Goal: Transaction & Acquisition: Purchase product/service

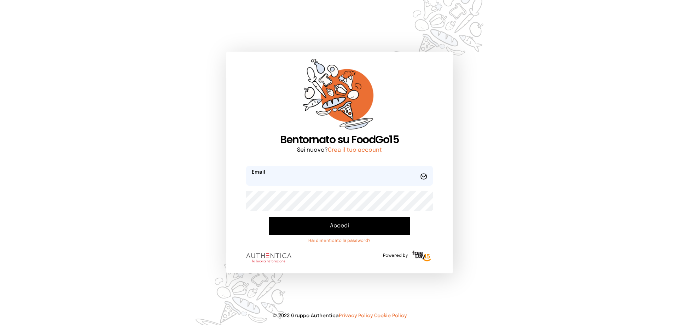
type input "**********"
click at [331, 228] on button "Accedi" at bounding box center [339, 226] width 141 height 18
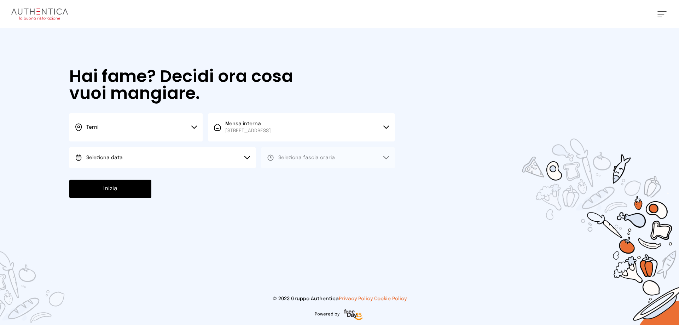
click at [129, 159] on button "Seleziona data" at bounding box center [162, 157] width 186 height 21
click at [135, 175] on li "[DATE], [DATE]" at bounding box center [162, 177] width 186 height 18
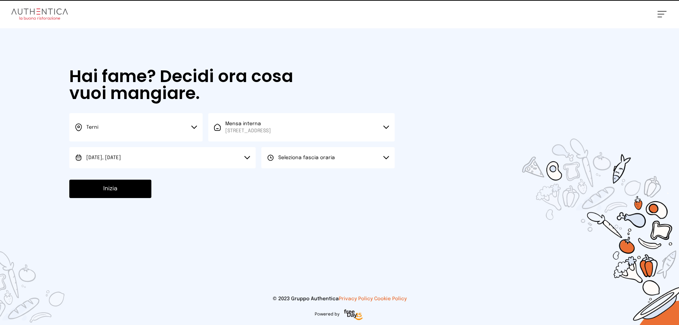
click at [300, 152] on button "Seleziona fascia oraria" at bounding box center [327, 157] width 133 height 21
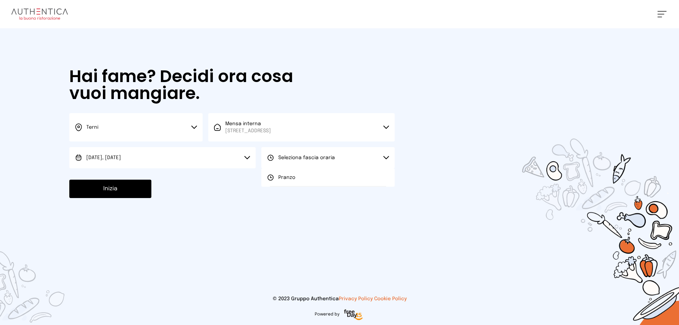
drag, startPoint x: 300, startPoint y: 177, endPoint x: 172, endPoint y: 184, distance: 127.9
click at [300, 177] on li "Pranzo" at bounding box center [327, 177] width 133 height 18
click at [109, 190] on button "Inizia" at bounding box center [110, 189] width 82 height 18
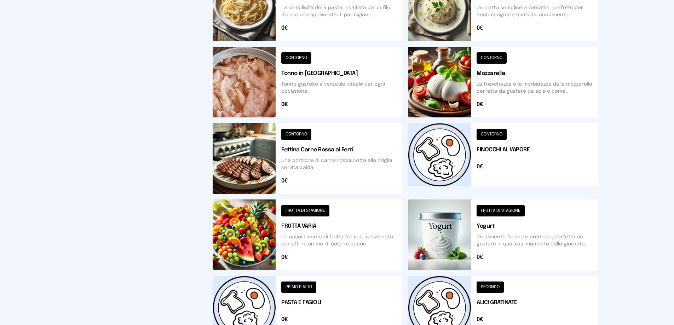
scroll to position [212, 0]
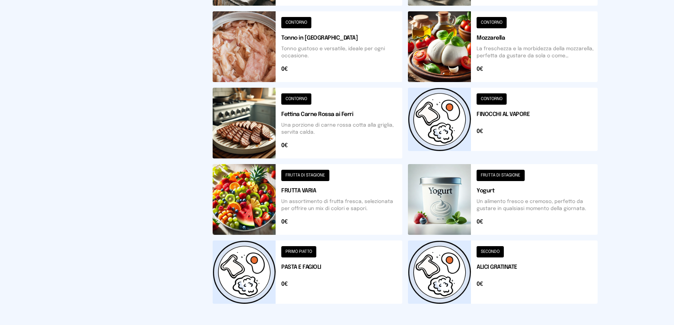
click at [457, 113] on button at bounding box center [503, 123] width 190 height 71
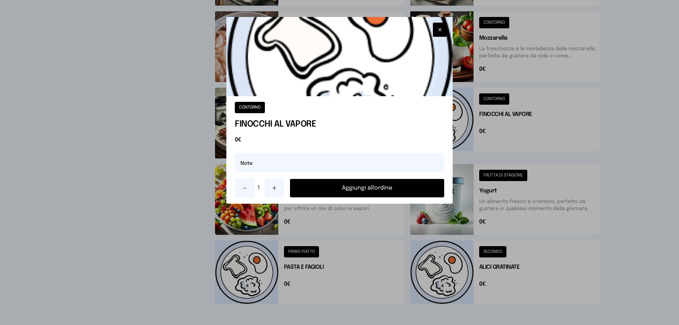
click at [412, 190] on button "Aggiungi all'ordine" at bounding box center [367, 188] width 154 height 18
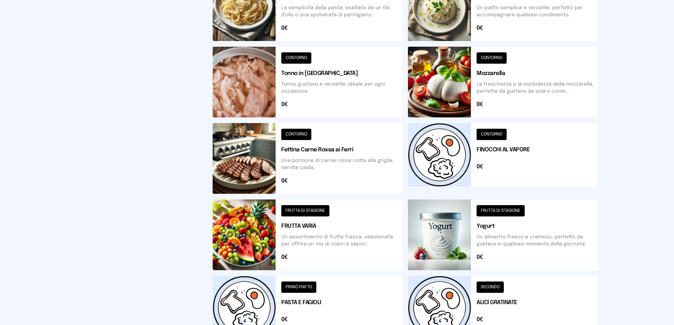
scroll to position [248, 0]
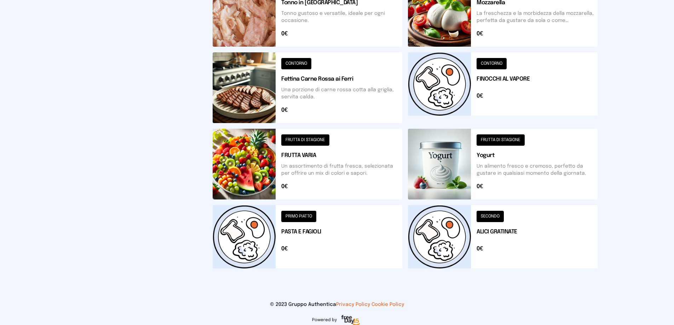
click at [449, 231] on button at bounding box center [503, 236] width 190 height 63
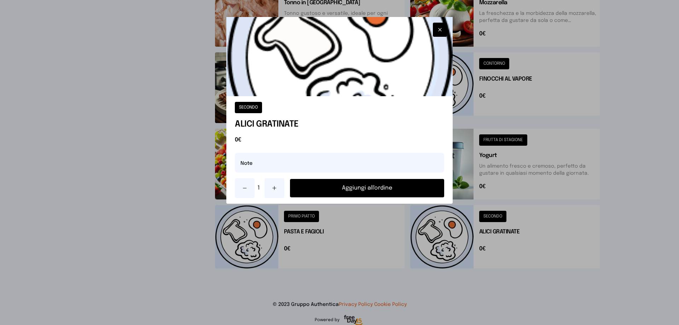
click at [378, 185] on button "Aggiungi all'ordine" at bounding box center [367, 188] width 154 height 18
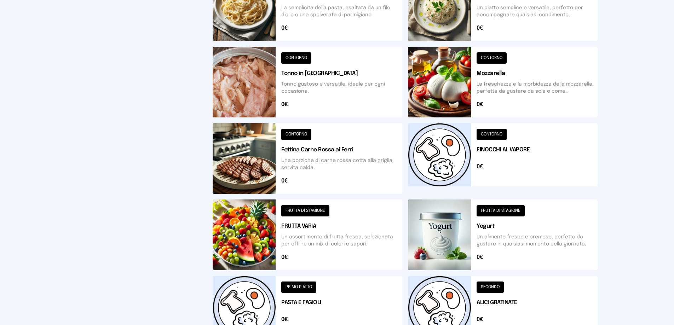
scroll to position [212, 0]
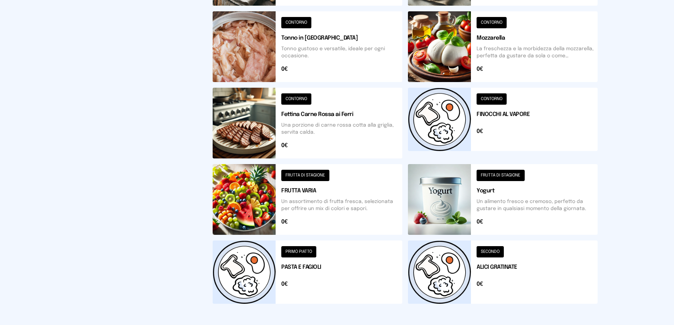
click at [286, 204] on button at bounding box center [308, 199] width 190 height 71
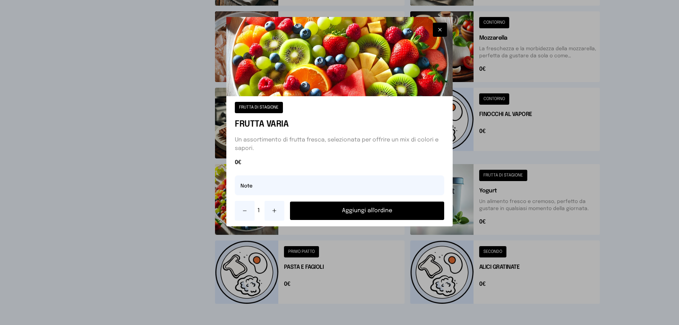
drag, startPoint x: 274, startPoint y: 213, endPoint x: 272, endPoint y: 210, distance: 4.0
click at [274, 213] on icon at bounding box center [275, 211] width 6 height 6
click at [257, 184] on input "text" at bounding box center [339, 185] width 209 height 20
type input "**********"
click at [374, 213] on button "Aggiungi all'ordine" at bounding box center [367, 211] width 154 height 18
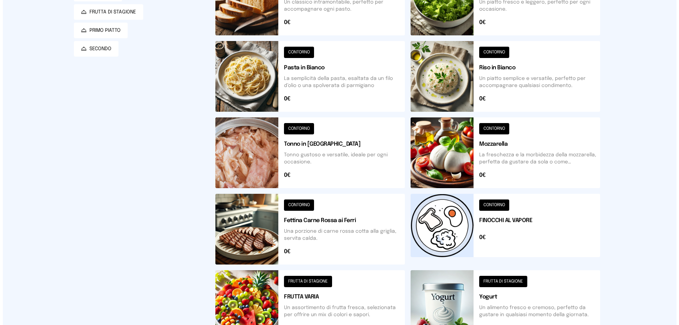
scroll to position [0, 0]
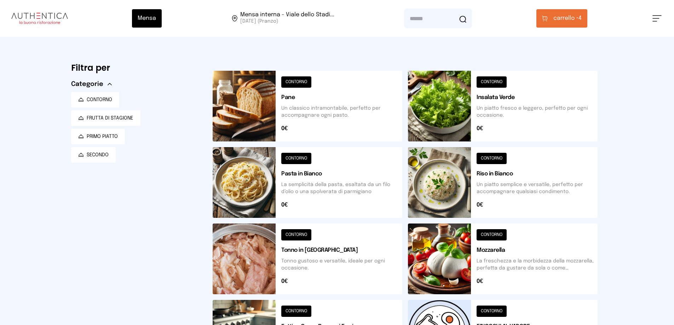
click at [558, 16] on span "carrello •" at bounding box center [565, 18] width 25 height 8
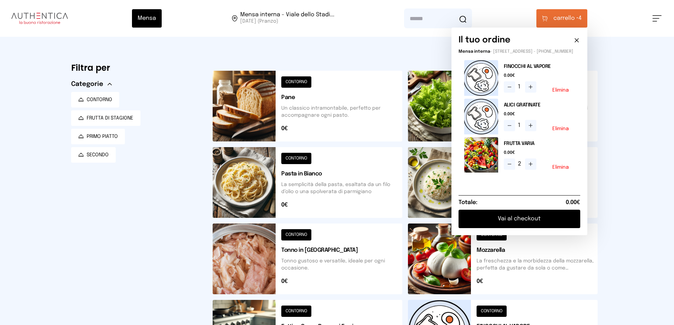
click at [522, 221] on button "Vai al checkout" at bounding box center [519, 219] width 122 height 18
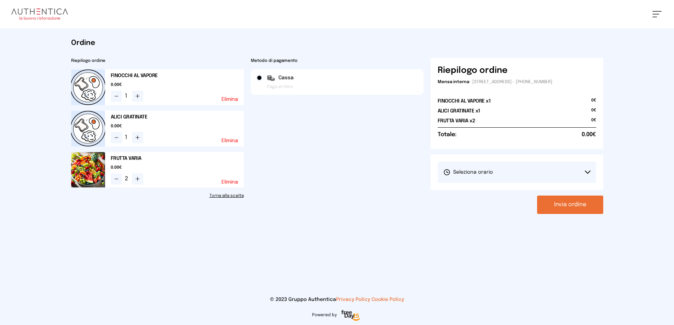
click at [518, 172] on button "Seleziona orario" at bounding box center [516, 172] width 158 height 21
click at [526, 190] on li "1° Turno (13:00 - 15:00)" at bounding box center [516, 192] width 158 height 18
click at [554, 205] on button "Invia ordine" at bounding box center [570, 205] width 66 height 18
